Goal: Transaction & Acquisition: Download file/media

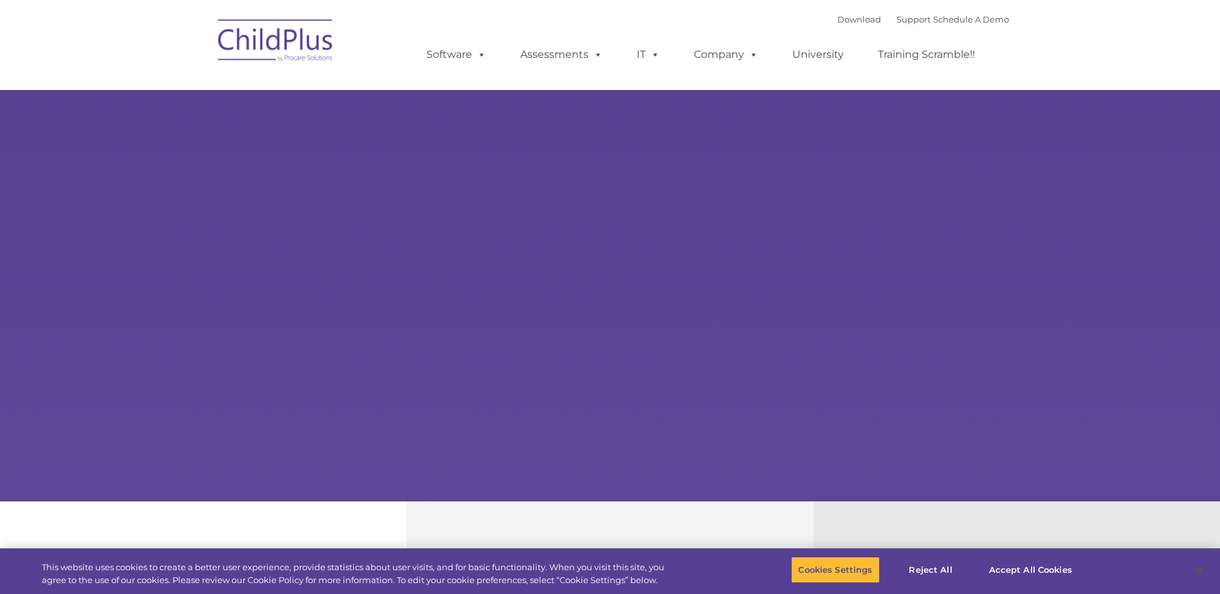
type input ""
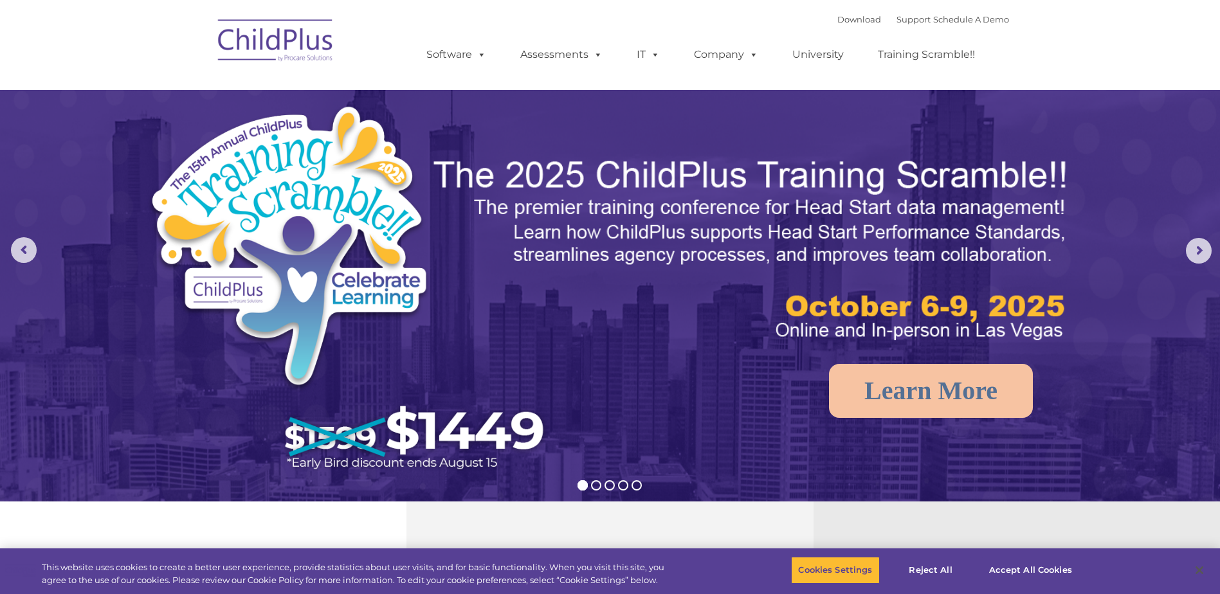
select select "MEDIUM"
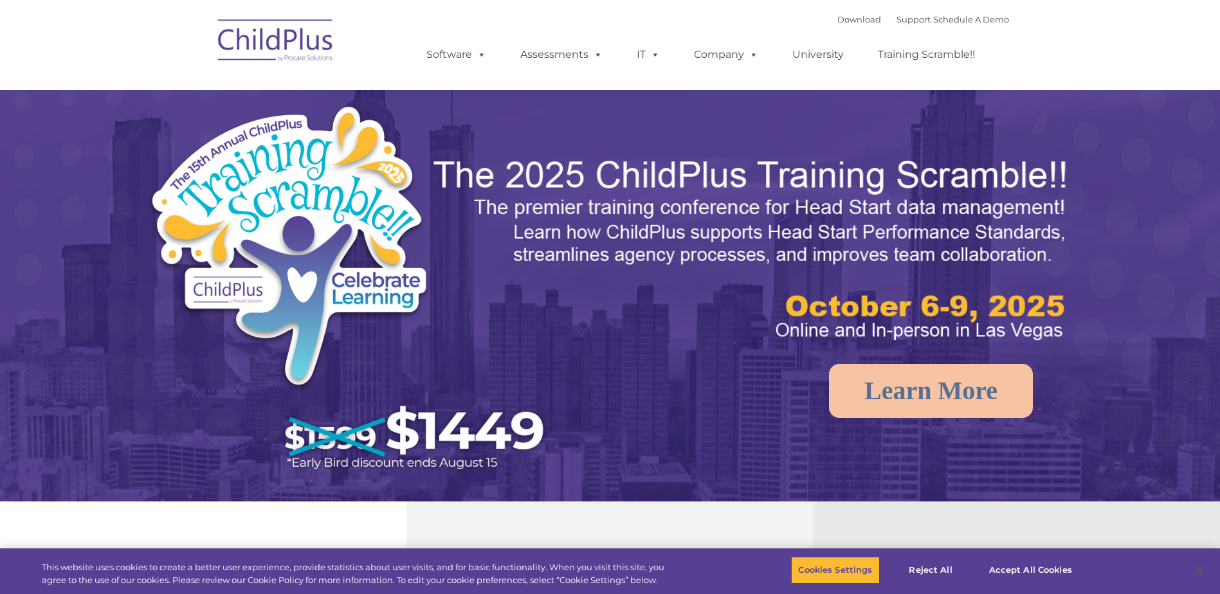
select select "MEDIUM"
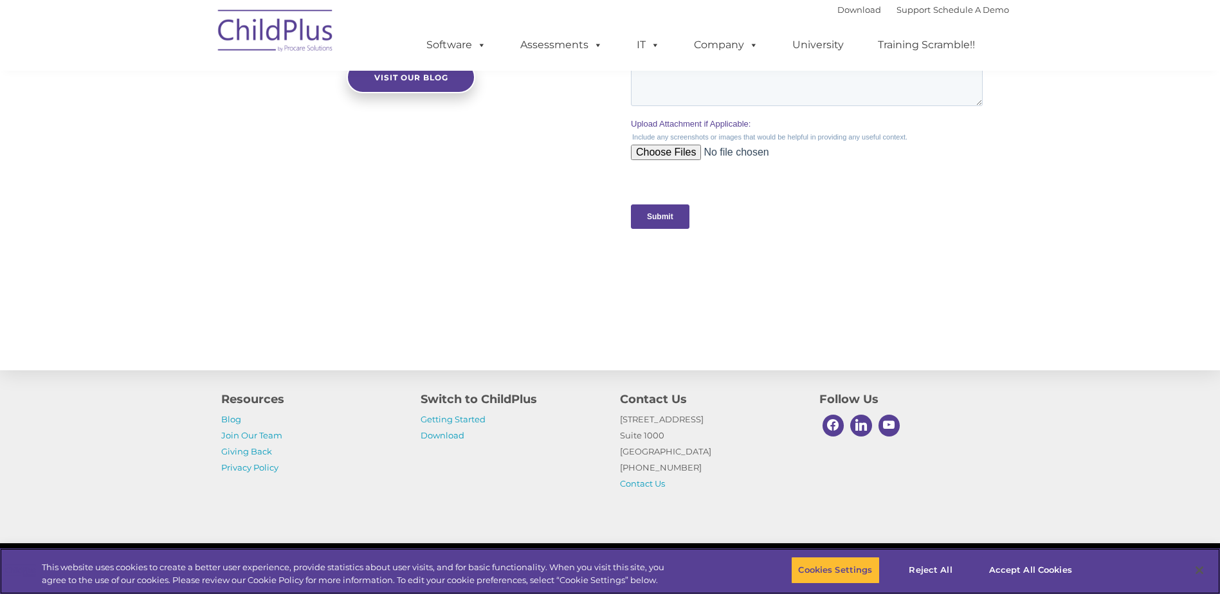
scroll to position [1254, 0]
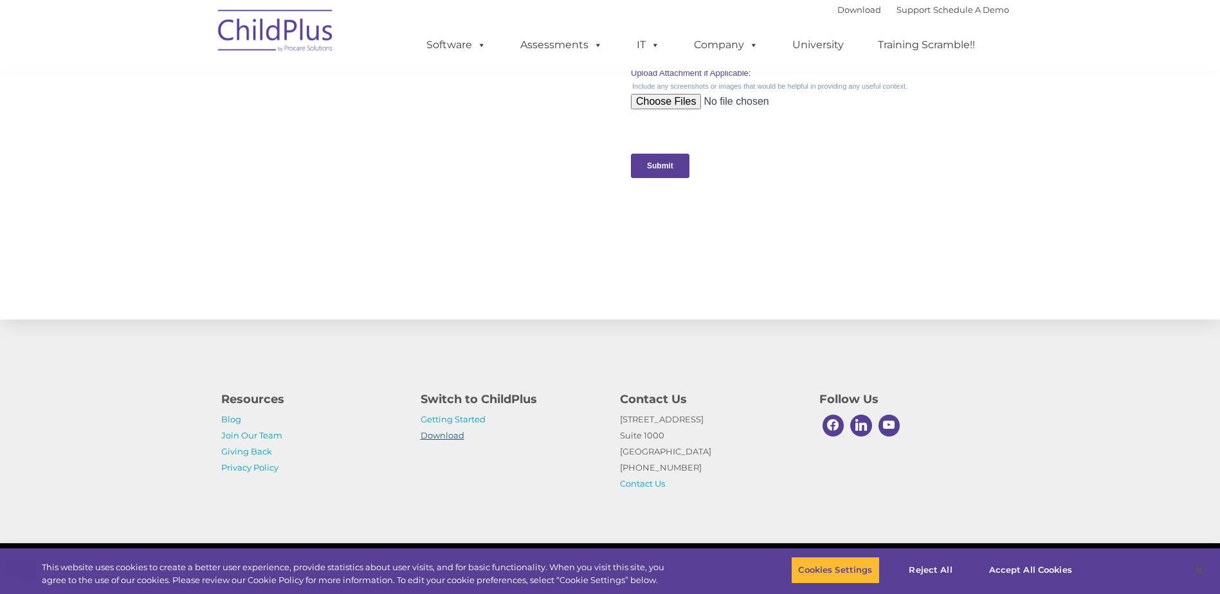
click at [452, 439] on link "Download" at bounding box center [443, 435] width 44 height 10
